Goal: Task Accomplishment & Management: Manage account settings

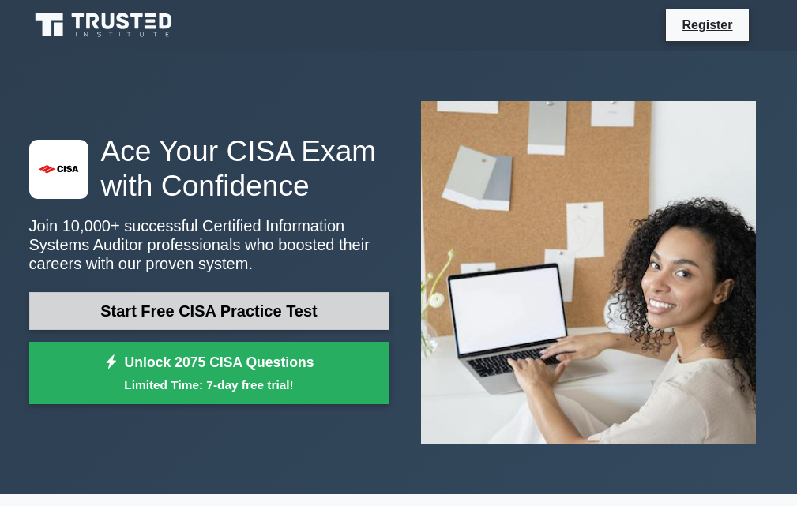
click at [324, 317] on link "Start Free CISA Practice Test" at bounding box center [209, 311] width 360 height 38
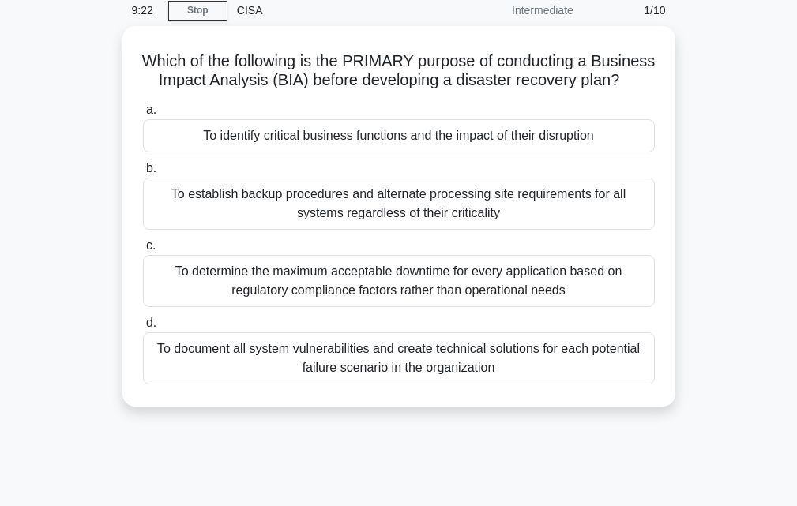
scroll to position [56, 0]
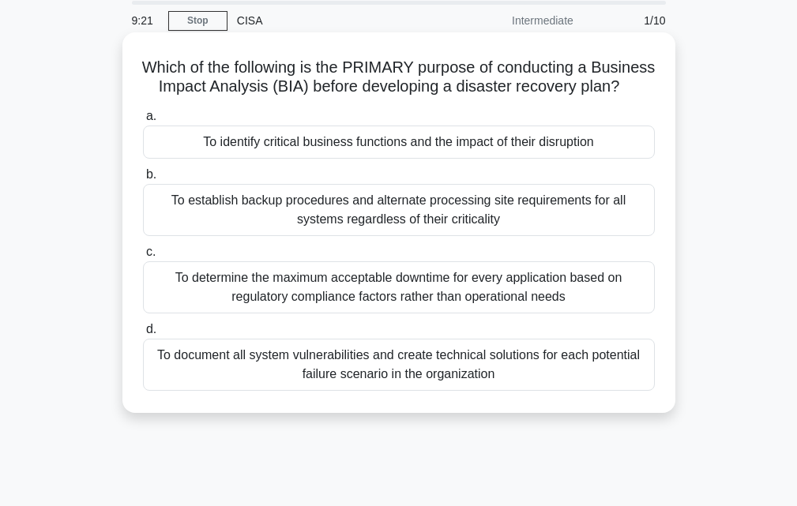
click at [343, 159] on div "To identify critical business functions and the impact of their disruption" at bounding box center [399, 142] width 512 height 33
click at [143, 122] on input "a. To identify critical business functions and the impact of their disruption" at bounding box center [143, 116] width 0 height 10
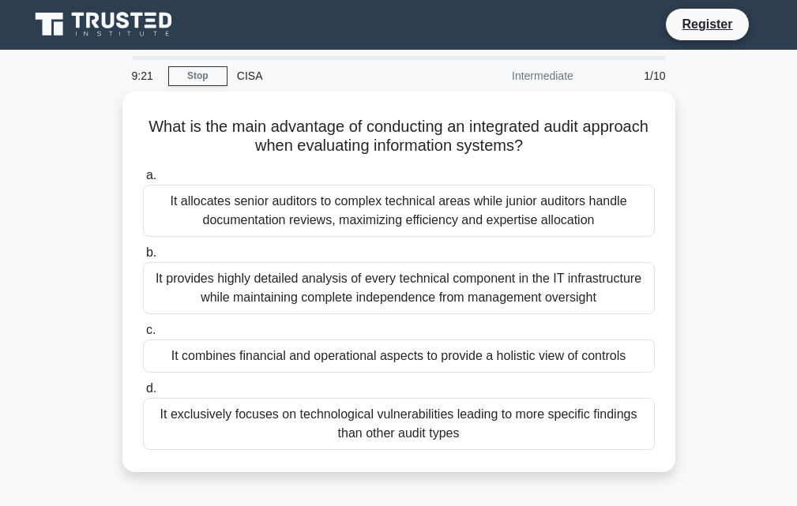
scroll to position [0, 0]
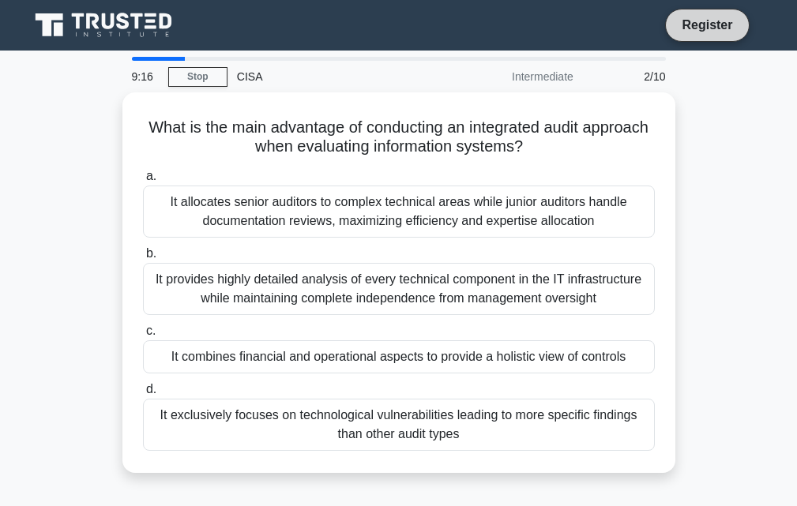
click at [713, 30] on link "Register" at bounding box center [707, 25] width 70 height 20
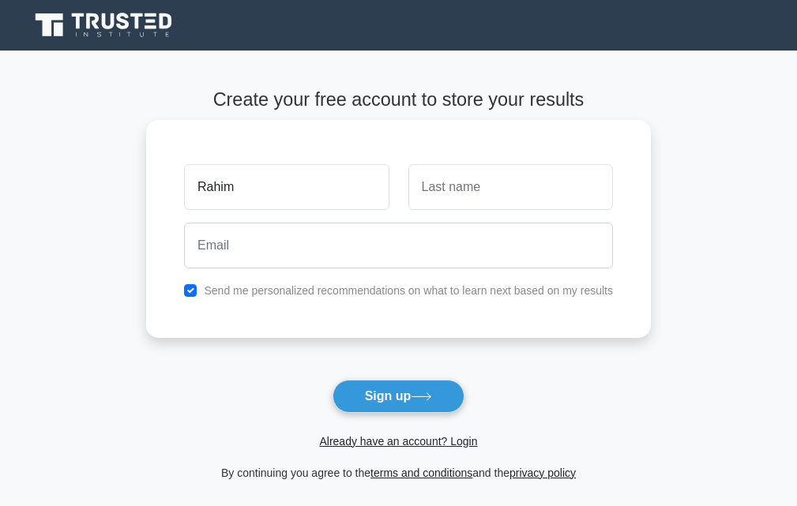
type input "Rahim"
click at [444, 194] on input "text" at bounding box center [510, 187] width 205 height 46
type input "Molla"
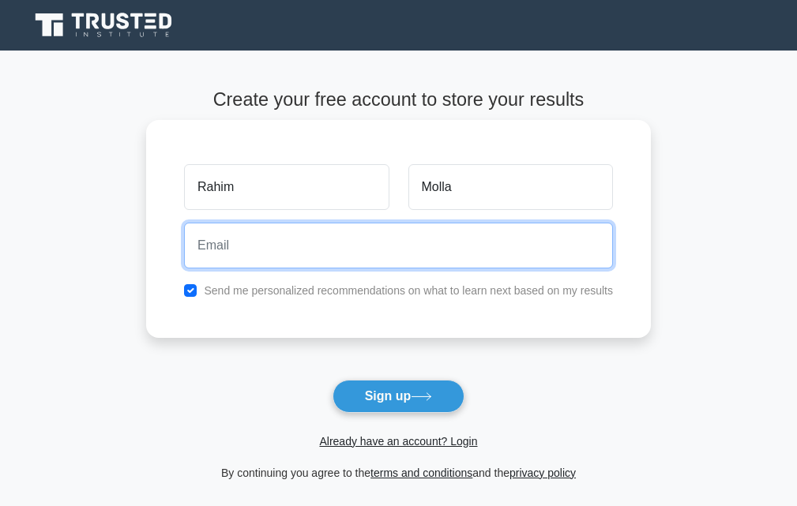
drag, startPoint x: 257, startPoint y: 254, endPoint x: 237, endPoint y: 230, distance: 31.5
click at [257, 254] on input "email" at bounding box center [398, 246] width 429 height 46
type input "mdrahimmolla116@gmail.com"
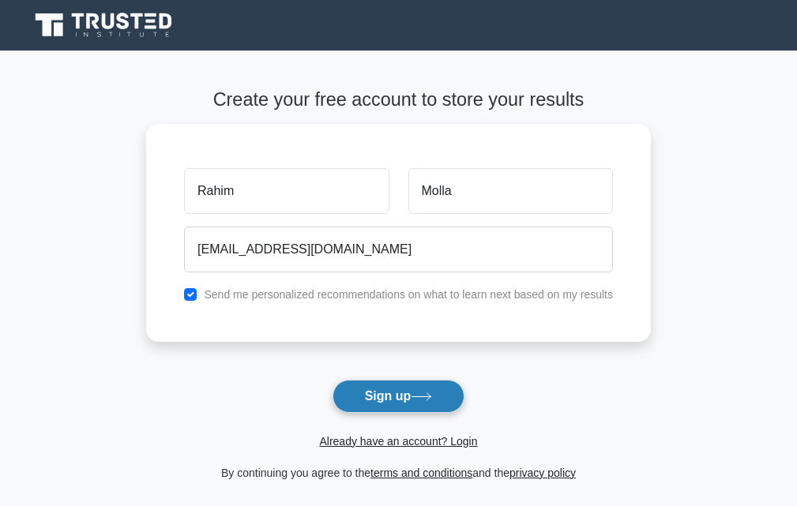
click at [432, 399] on icon at bounding box center [421, 397] width 21 height 9
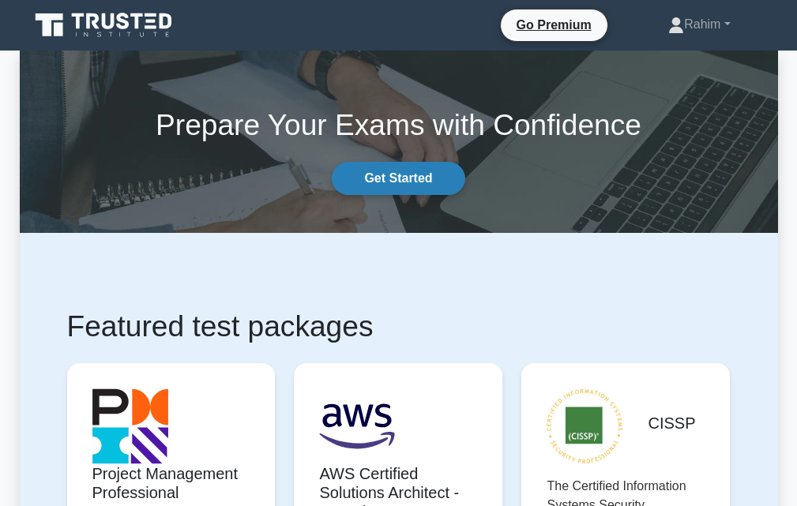
click at [404, 179] on link "Get Started" at bounding box center [398, 178] width 133 height 33
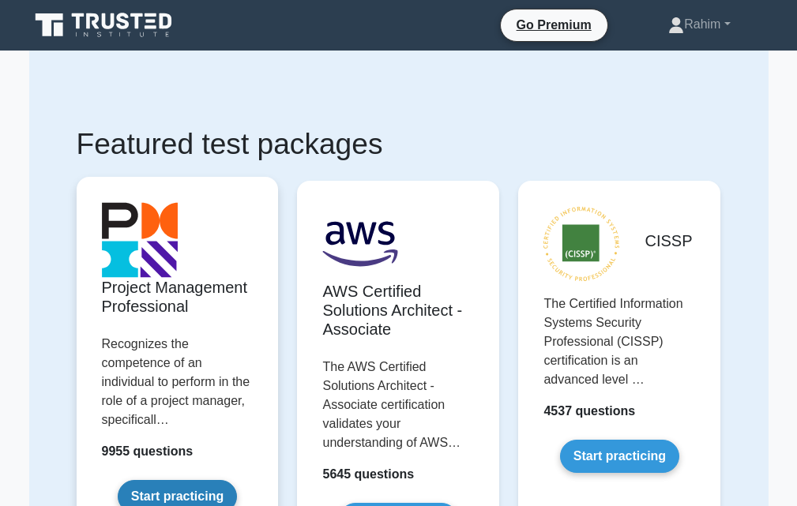
click at [199, 488] on link "Start practicing" at bounding box center [177, 496] width 119 height 33
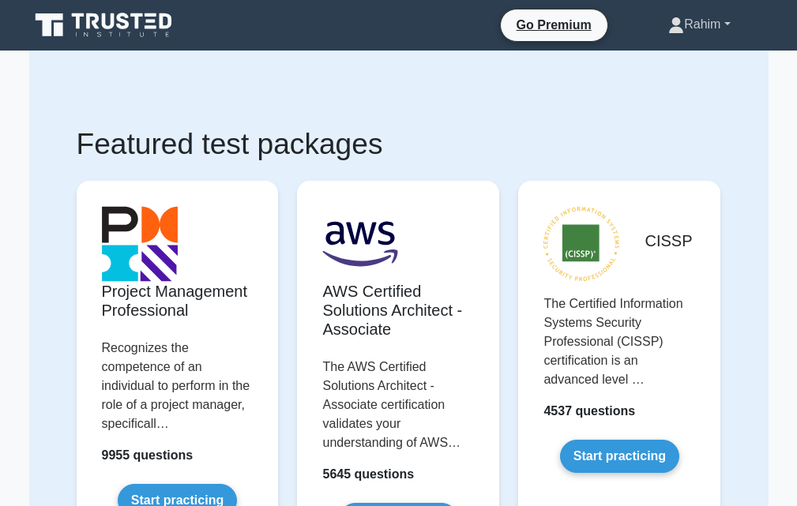
click at [732, 29] on link "Rahim" at bounding box center [698, 25] width 137 height 32
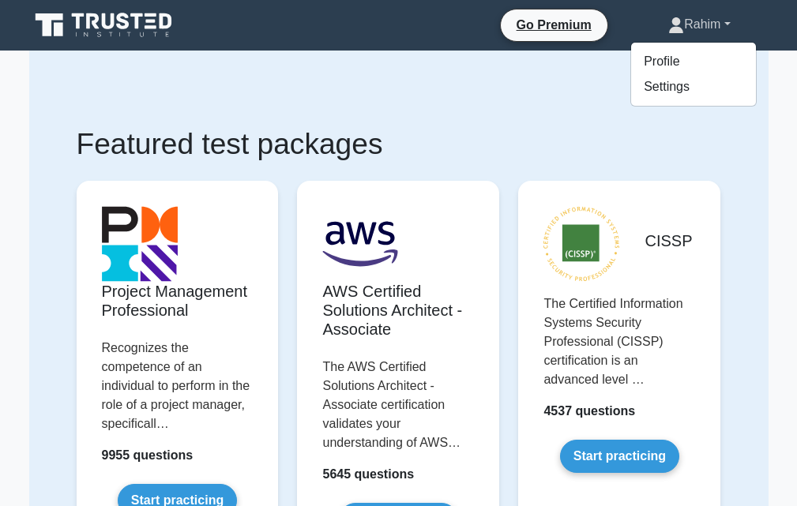
click at [688, 26] on link "Rahim" at bounding box center [698, 25] width 137 height 32
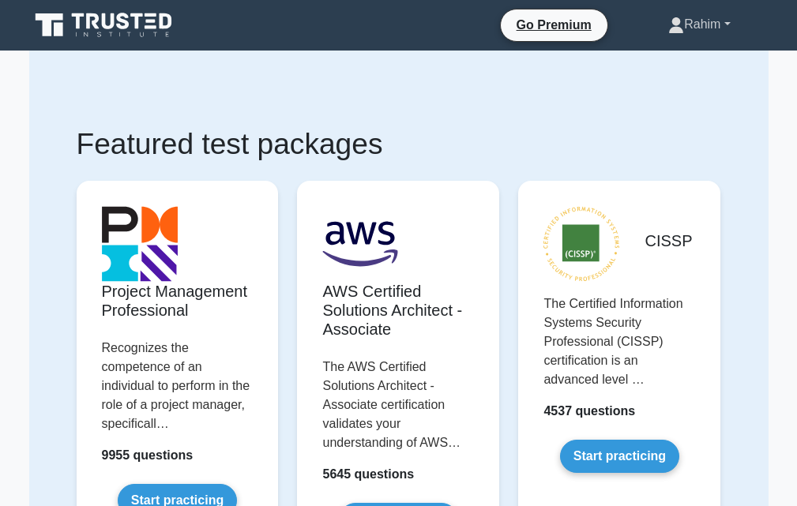
click at [688, 25] on link "Rahim" at bounding box center [698, 25] width 137 height 32
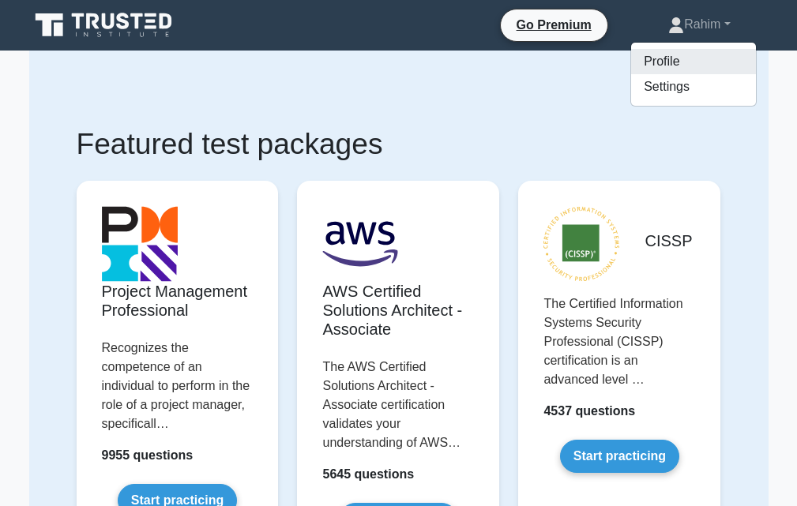
click at [673, 55] on link "Profile" at bounding box center [693, 61] width 125 height 25
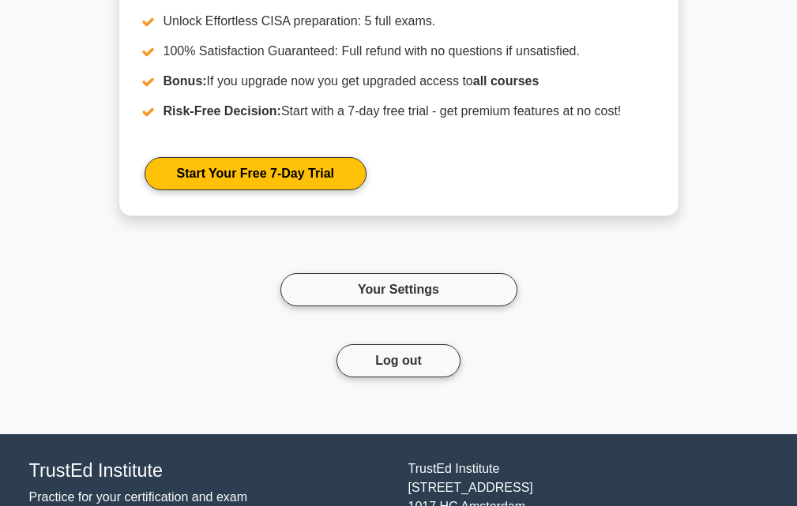
scroll to position [1366, 0]
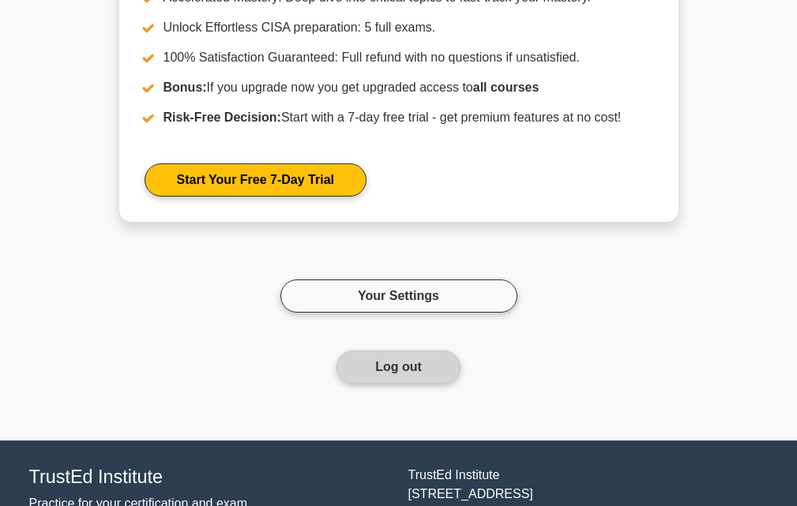
click at [420, 369] on button "Log out" at bounding box center [399, 367] width 124 height 33
